Goal: Task Accomplishment & Management: Use online tool/utility

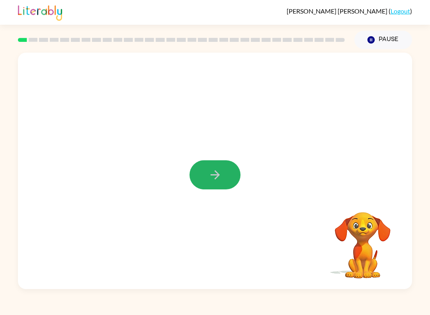
click at [217, 184] on button "button" at bounding box center [215, 174] width 51 height 29
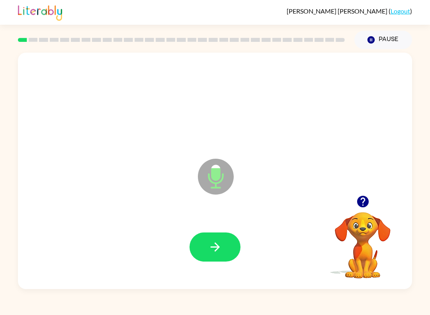
click at [210, 242] on icon "button" at bounding box center [215, 247] width 14 height 14
click at [198, 248] on button "button" at bounding box center [215, 246] width 51 height 29
click at [210, 256] on button "button" at bounding box center [215, 246] width 51 height 29
click at [214, 247] on icon "button" at bounding box center [214, 246] width 9 height 9
click at [222, 246] on icon "button" at bounding box center [215, 247] width 14 height 14
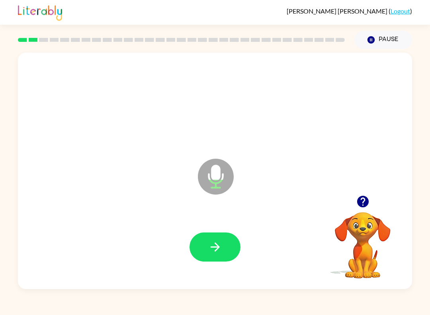
click at [218, 253] on icon "button" at bounding box center [215, 247] width 14 height 14
click at [217, 244] on icon "button" at bounding box center [215, 247] width 14 height 14
click at [219, 256] on button "button" at bounding box center [215, 246] width 51 height 29
click at [211, 250] on icon "button" at bounding box center [215, 247] width 14 height 14
click at [198, 250] on button "button" at bounding box center [215, 246] width 51 height 29
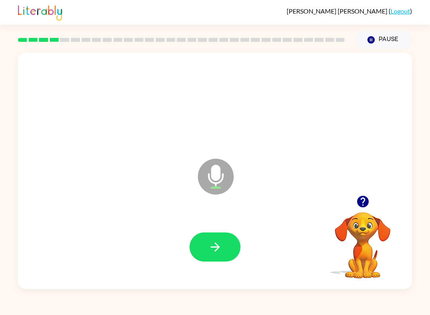
click at [190, 246] on button "button" at bounding box center [215, 246] width 51 height 29
click at [217, 233] on div at bounding box center [215, 246] width 51 height 29
click at [212, 241] on icon "button" at bounding box center [215, 247] width 14 height 14
click at [223, 224] on div at bounding box center [215, 247] width 378 height 68
click at [211, 255] on button "button" at bounding box center [215, 246] width 51 height 29
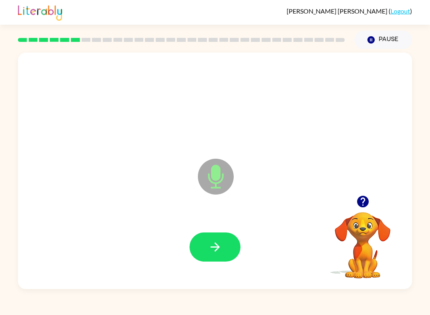
click at [198, 229] on div at bounding box center [215, 247] width 378 height 68
click at [211, 237] on button "button" at bounding box center [215, 246] width 51 height 29
click at [200, 226] on div at bounding box center [215, 247] width 378 height 68
click at [188, 252] on div at bounding box center [215, 247] width 378 height 68
click at [215, 258] on button "button" at bounding box center [215, 246] width 51 height 29
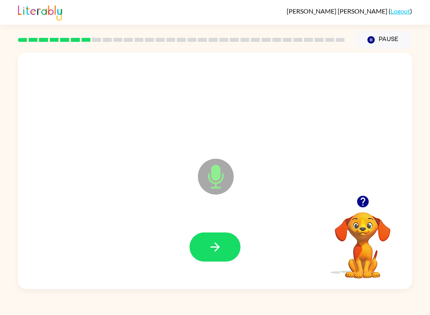
click at [231, 249] on button "button" at bounding box center [215, 246] width 51 height 29
click at [200, 237] on button "button" at bounding box center [215, 246] width 51 height 29
click at [221, 242] on icon "button" at bounding box center [215, 247] width 14 height 14
click at [221, 242] on div at bounding box center [215, 246] width 51 height 29
click at [216, 243] on icon "button" at bounding box center [215, 247] width 14 height 14
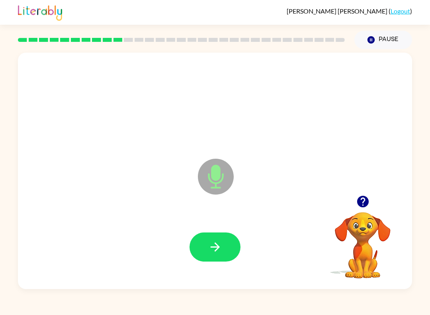
click at [187, 237] on div at bounding box center [215, 247] width 378 height 68
click at [201, 245] on button "button" at bounding box center [215, 246] width 51 height 29
click at [216, 245] on icon "button" at bounding box center [214, 246] width 9 height 9
click at [197, 242] on button "button" at bounding box center [215, 246] width 51 height 29
click at [224, 247] on button "button" at bounding box center [215, 246] width 51 height 29
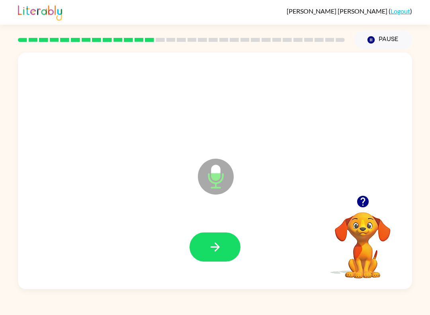
click at [213, 260] on button "button" at bounding box center [215, 246] width 51 height 29
click at [233, 249] on button "button" at bounding box center [215, 246] width 51 height 29
click at [228, 260] on button "button" at bounding box center [215, 246] width 51 height 29
click at [220, 274] on div at bounding box center [215, 247] width 378 height 68
click at [213, 258] on button "button" at bounding box center [215, 246] width 51 height 29
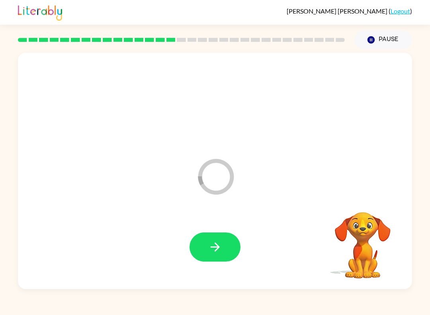
click at [226, 221] on div at bounding box center [215, 247] width 378 height 68
click at [214, 250] on icon "button" at bounding box center [215, 247] width 14 height 14
click at [219, 237] on button "button" at bounding box center [215, 246] width 51 height 29
click at [212, 240] on button "button" at bounding box center [215, 246] width 51 height 29
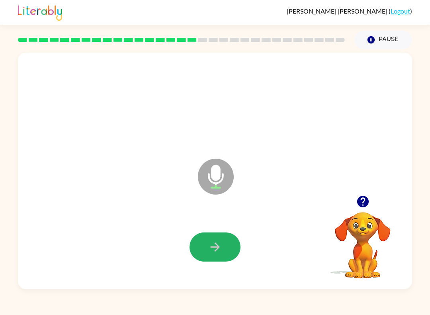
click at [221, 258] on button "button" at bounding box center [215, 246] width 51 height 29
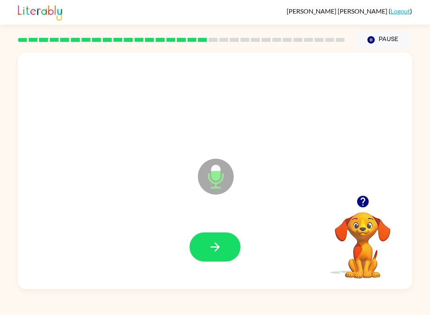
click at [210, 234] on button "button" at bounding box center [215, 246] width 51 height 29
click at [218, 253] on icon "button" at bounding box center [215, 247] width 14 height 14
click at [232, 252] on button "button" at bounding box center [215, 246] width 51 height 29
click at [221, 242] on icon "button" at bounding box center [215, 247] width 14 height 14
click at [217, 233] on button "button" at bounding box center [215, 246] width 51 height 29
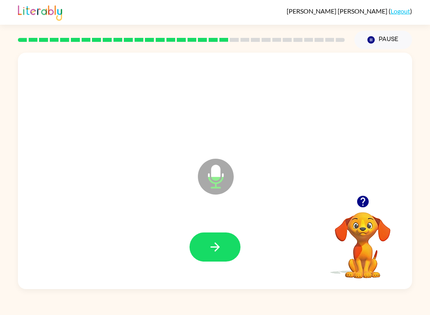
click at [213, 247] on icon "button" at bounding box center [214, 246] width 9 height 9
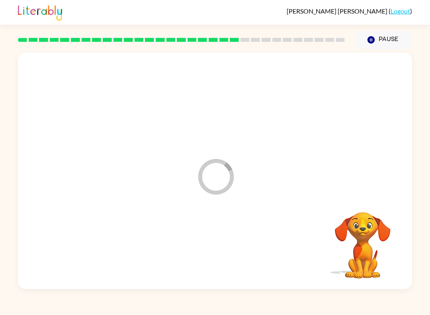
click at [369, 36] on icon "Pause" at bounding box center [371, 39] width 9 height 9
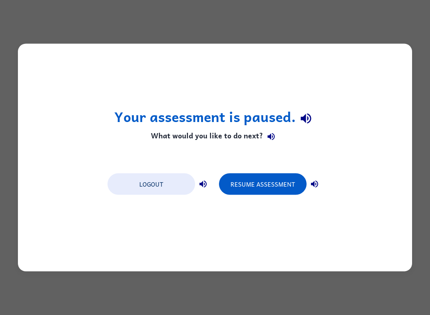
click at [237, 180] on button "Resume Assessment" at bounding box center [263, 184] width 88 height 22
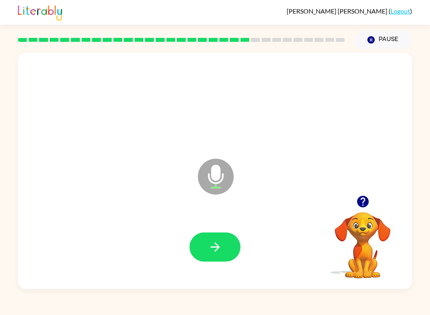
click at [212, 257] on button "button" at bounding box center [215, 246] width 51 height 29
click at [195, 231] on div at bounding box center [215, 247] width 378 height 68
click at [197, 246] on button "button" at bounding box center [215, 246] width 51 height 29
click at [214, 240] on icon "button" at bounding box center [215, 247] width 14 height 14
click at [212, 252] on icon "button" at bounding box center [215, 247] width 14 height 14
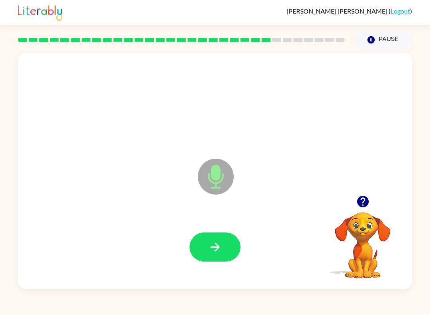
click at [207, 245] on button "button" at bounding box center [215, 246] width 51 height 29
click at [201, 240] on button "button" at bounding box center [215, 246] width 51 height 29
click at [216, 241] on icon "button" at bounding box center [215, 247] width 14 height 14
click at [204, 261] on button "button" at bounding box center [215, 246] width 51 height 29
click at [208, 253] on icon "button" at bounding box center [215, 247] width 14 height 14
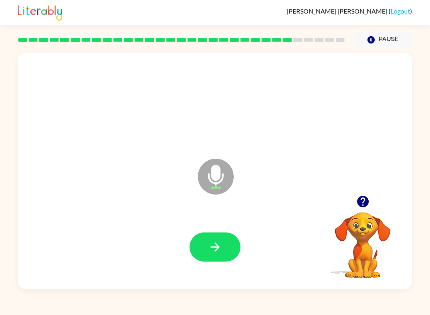
click at [215, 258] on button "button" at bounding box center [215, 246] width 51 height 29
click at [202, 246] on button "button" at bounding box center [215, 246] width 51 height 29
click at [207, 244] on button "button" at bounding box center [215, 246] width 51 height 29
click at [208, 244] on icon "button" at bounding box center [215, 247] width 14 height 14
click at [217, 254] on button "button" at bounding box center [215, 246] width 51 height 29
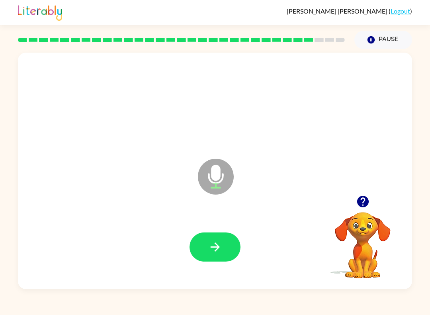
click at [199, 246] on button "button" at bounding box center [215, 246] width 51 height 29
click at [216, 260] on button "button" at bounding box center [215, 246] width 51 height 29
click at [190, 269] on div at bounding box center [215, 247] width 378 height 68
click at [214, 247] on icon "button" at bounding box center [214, 246] width 9 height 9
click at [219, 243] on icon "button" at bounding box center [215, 247] width 14 height 14
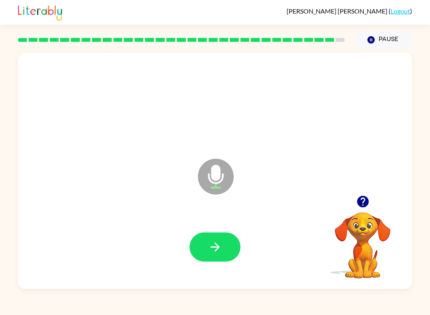
click at [208, 252] on icon "button" at bounding box center [215, 247] width 14 height 14
click at [220, 254] on button "button" at bounding box center [215, 246] width 51 height 29
